Goal: Information Seeking & Learning: Learn about a topic

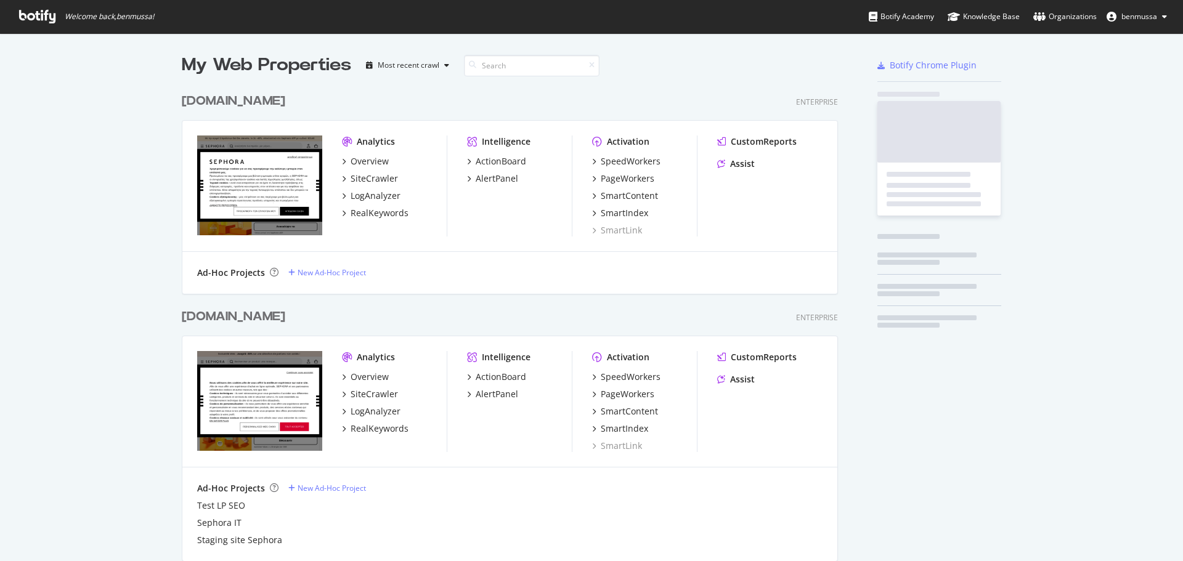
scroll to position [2994, 657]
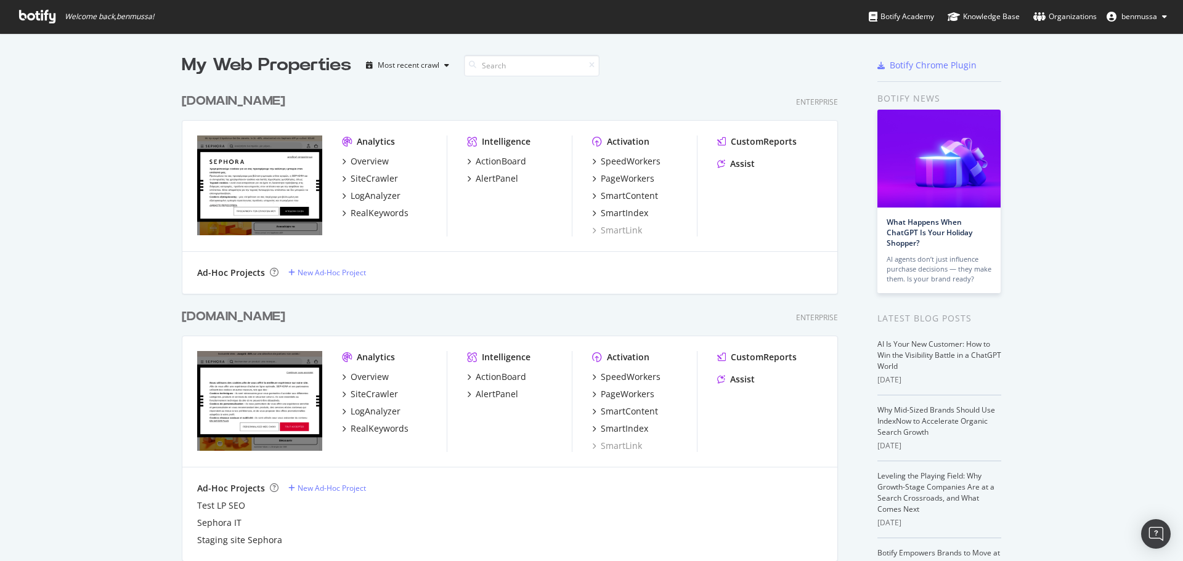
drag, startPoint x: 1063, startPoint y: 83, endPoint x: 1055, endPoint y: 81, distance: 8.4
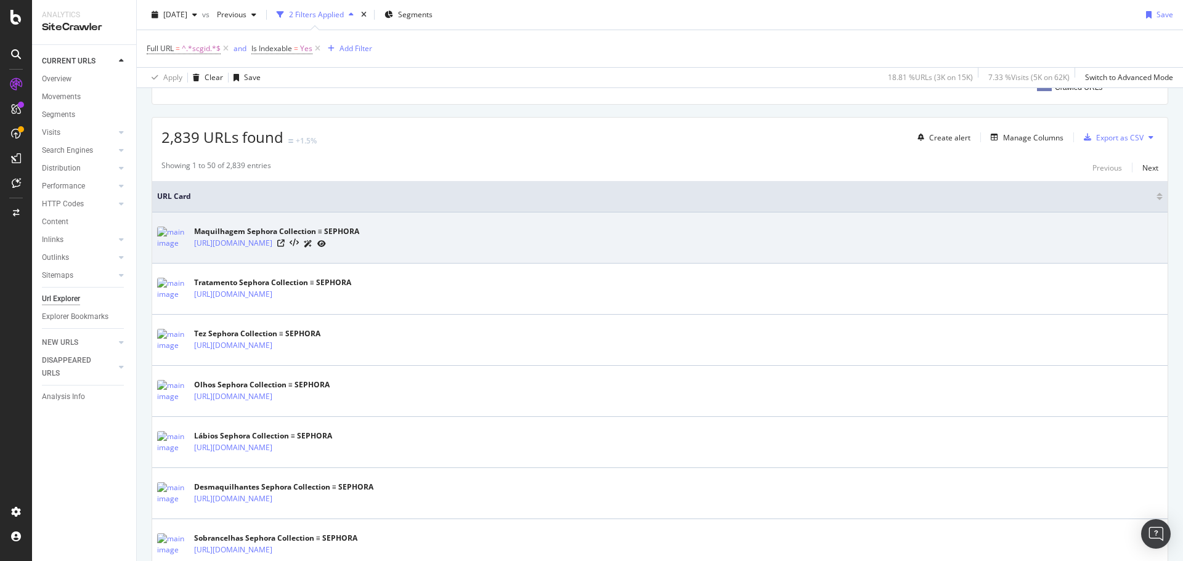
scroll to position [246, 0]
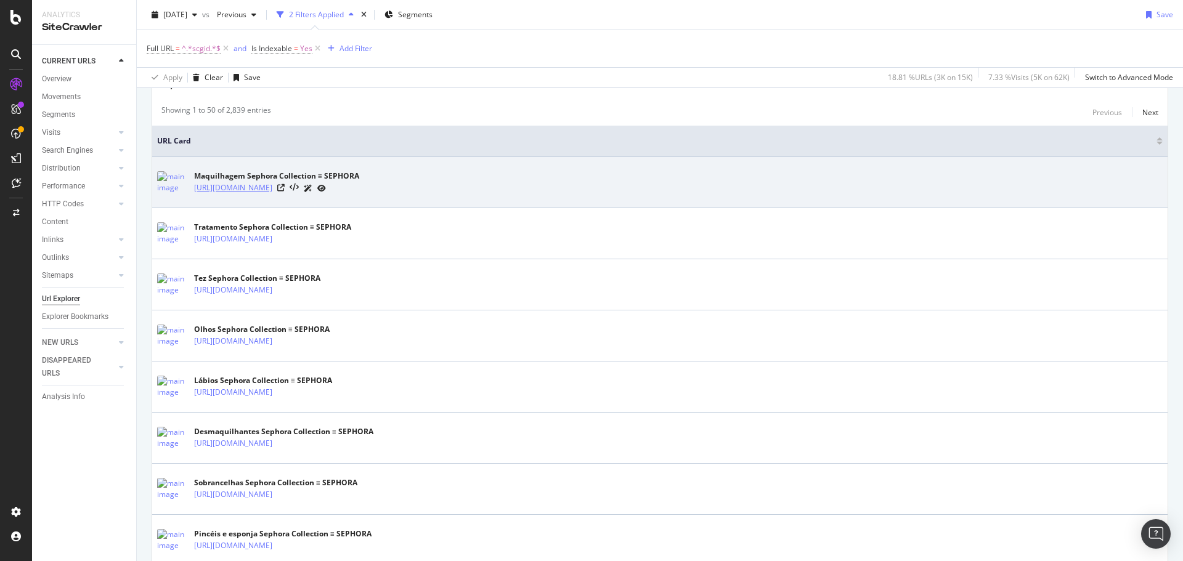
click at [272, 185] on link "[URL][DOMAIN_NAME]" at bounding box center [233, 188] width 78 height 12
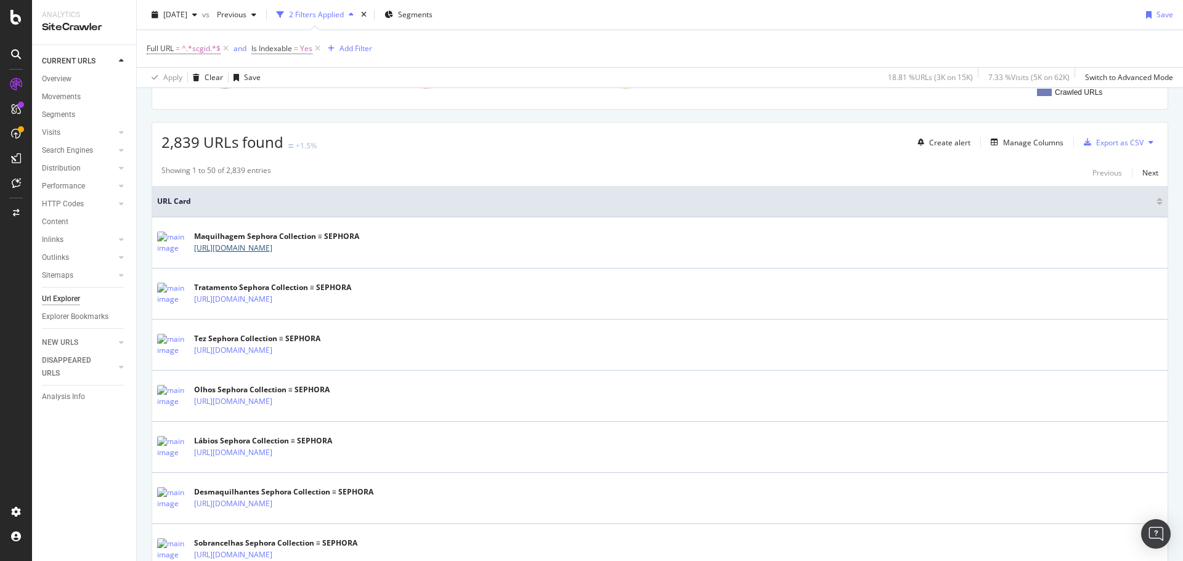
scroll to position [185, 0]
